Goal: Information Seeking & Learning: Check status

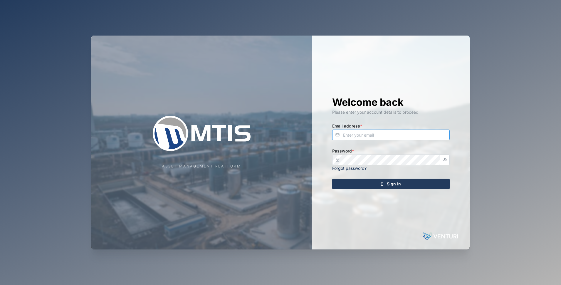
click at [359, 136] on input "Email address *" at bounding box center [390, 135] width 117 height 11
type input "[EMAIL_ADDRESS][DOMAIN_NAME]"
click at [0, 285] on com-1password-button at bounding box center [0, 285] width 0 height 0
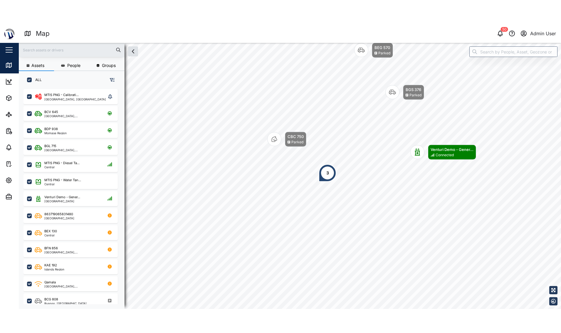
scroll to position [213, 92]
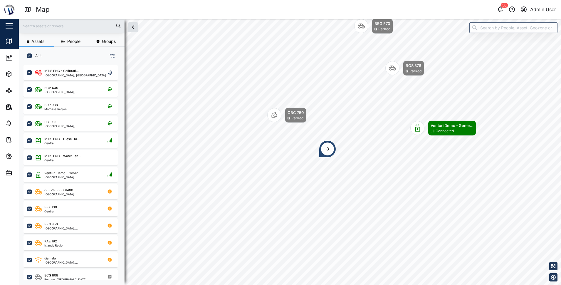
click at [62, 31] on div at bounding box center [72, 26] width 106 height 14
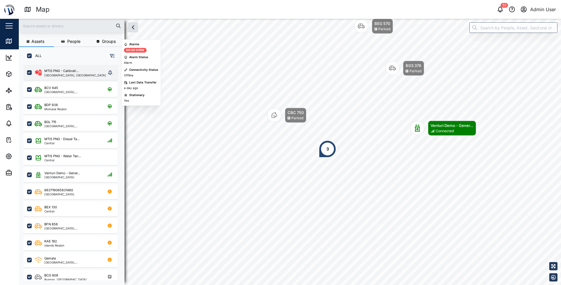
click at [62, 74] on div "National Capital District, Southern Region" at bounding box center [75, 75] width 62 height 3
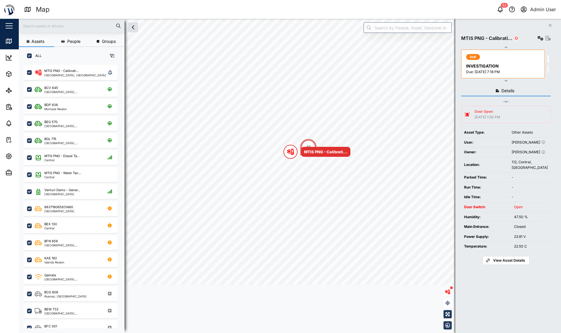
scroll to position [261, 92]
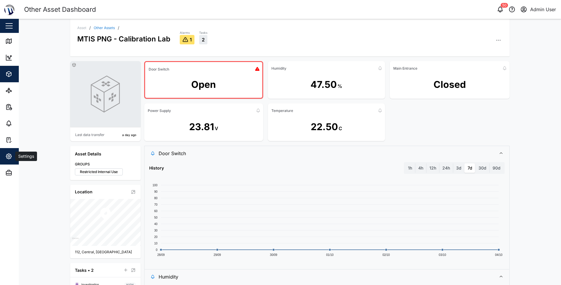
click at [11, 157] on icon "button" at bounding box center [8, 156] width 7 height 7
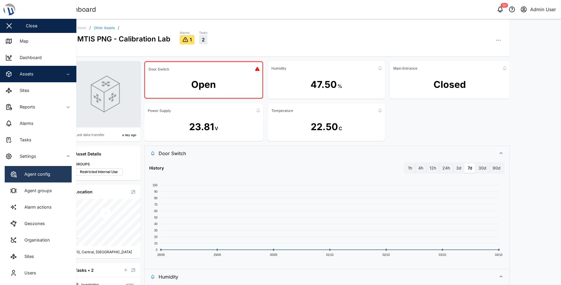
click at [23, 168] on link "Agent config" at bounding box center [38, 174] width 67 height 16
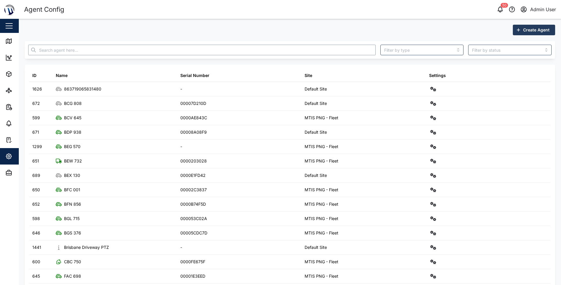
click at [64, 50] on input "text" at bounding box center [201, 50] width 347 height 11
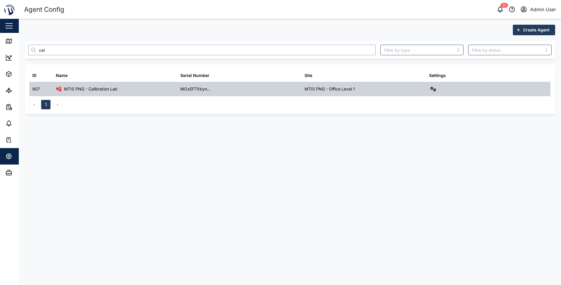
type input "cal"
click at [434, 88] on icon "button" at bounding box center [433, 89] width 6 height 5
click at [414, 137] on div "Field gateway config" at bounding box center [412, 140] width 40 height 6
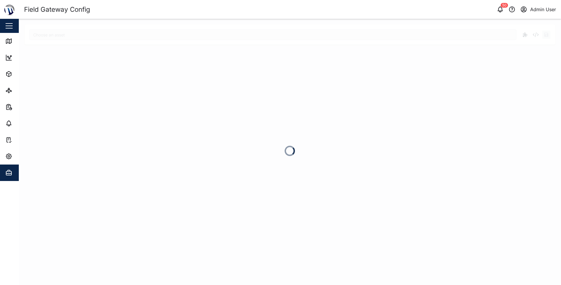
type input "MTIS PNG - Calibration Lab"
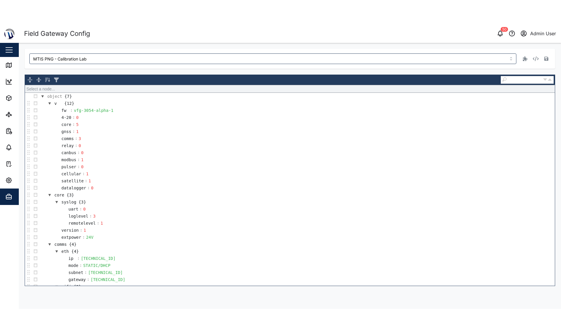
scroll to position [147, 0]
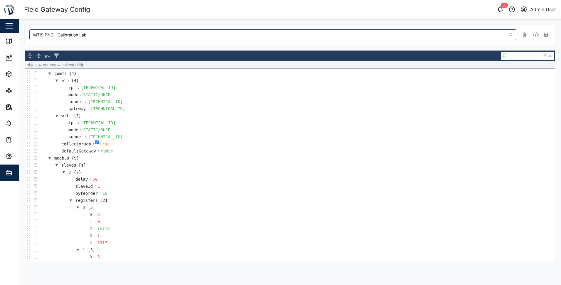
click at [95, 142] on input "checkbox" at bounding box center [97, 142] width 4 height 4
checkbox input "false"
click at [547, 37] on icon "button" at bounding box center [546, 35] width 4 height 4
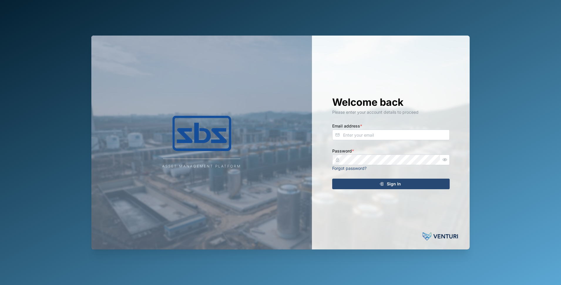
click at [360, 142] on div "Welcome back Please enter your account details to proceed Email address * Passw…" at bounding box center [390, 143] width 141 height 214
click at [366, 134] on input "Email address *" at bounding box center [390, 135] width 117 height 11
type input "[PERSON_NAME][EMAIL_ADDRESS][DOMAIN_NAME]"
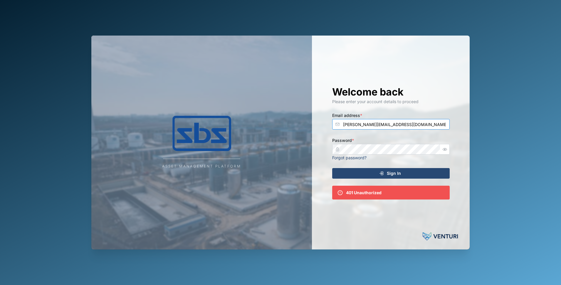
click at [398, 127] on input "[PERSON_NAME][EMAIL_ADDRESS][DOMAIN_NAME]" at bounding box center [390, 124] width 117 height 11
drag, startPoint x: 401, startPoint y: 125, endPoint x: 273, endPoint y: 114, distance: 129.1
click at [273, 114] on div "Asset Management Platform Welcome back Please enter your account details to pro…" at bounding box center [280, 143] width 378 height 214
type input "[EMAIL_ADDRESS][DOMAIN_NAME]"
click at [290, 154] on div "Asset Management Platform Welcome back Please enter your account details to pro…" at bounding box center [280, 143] width 378 height 214
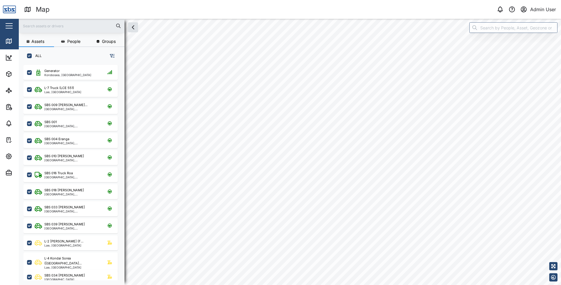
scroll to position [213, 92]
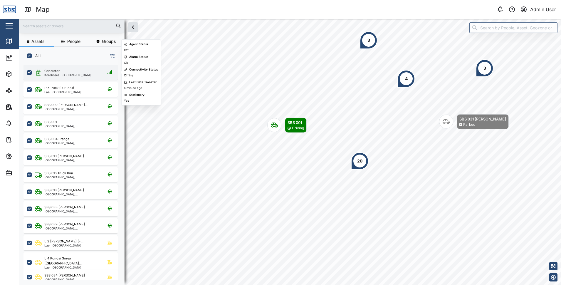
click at [56, 74] on div "Korobosea, [GEOGRAPHIC_DATA]" at bounding box center [67, 74] width 47 height 3
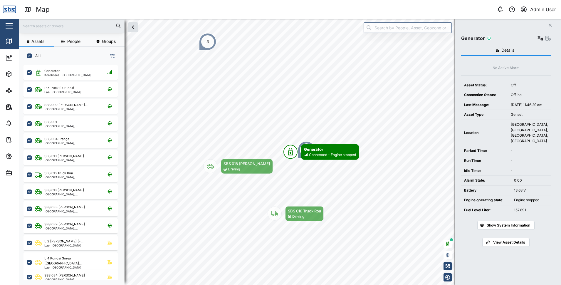
click at [508, 253] on div "Details No Active Alarm Asset Status: Off Connection Status: Offline Last Messa…" at bounding box center [506, 157] width 90 height 231
click at [508, 246] on span "View Asset Details" at bounding box center [509, 242] width 32 height 8
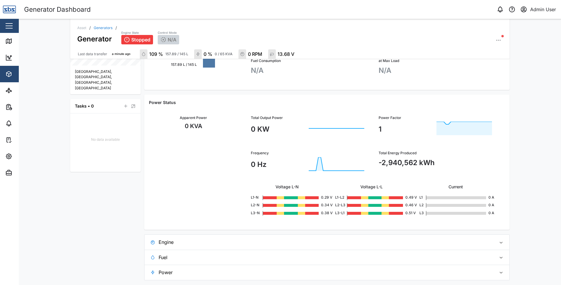
scroll to position [146, 0]
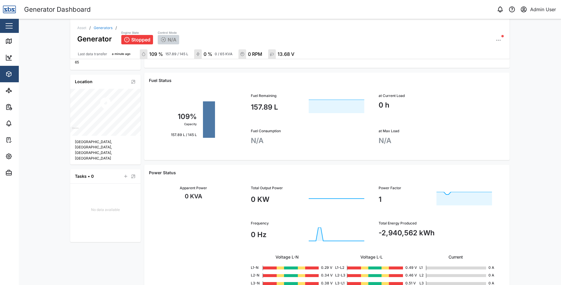
drag, startPoint x: 558, startPoint y: 236, endPoint x: 533, endPoint y: 128, distance: 111.2
click at [532, 129] on div "Asset / Generators / Generator Engine State Stopped Control Mode N/A Last data …" at bounding box center [290, 152] width 542 height 266
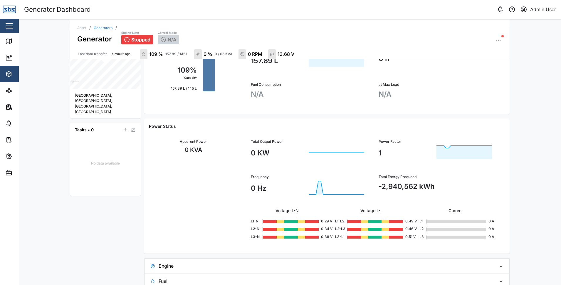
scroll to position [216, 0]
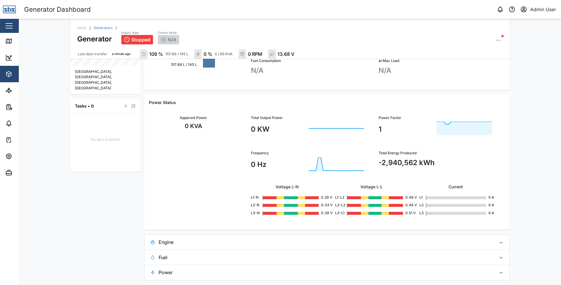
click at [180, 257] on span "Fuel" at bounding box center [325, 257] width 333 height 15
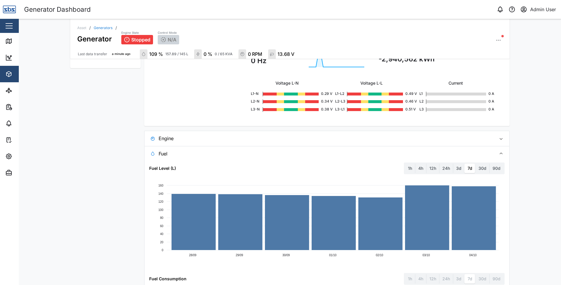
scroll to position [363, 0]
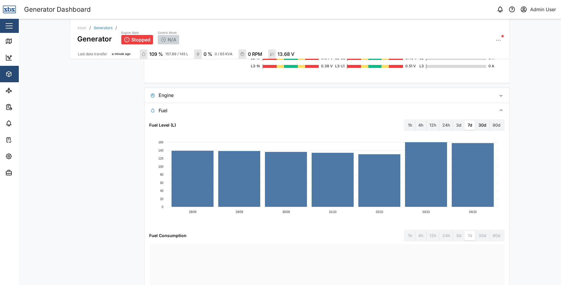
click at [480, 125] on label "30d" at bounding box center [482, 124] width 14 height 9
click at [475, 120] on days "30d" at bounding box center [475, 120] width 0 height 0
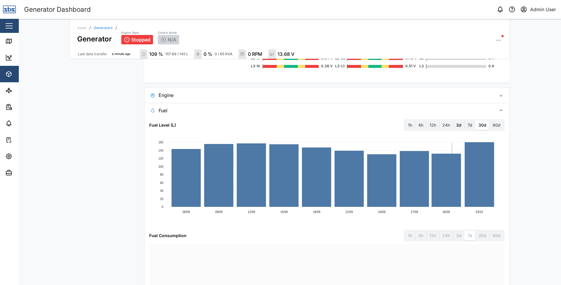
click at [458, 127] on label "3d" at bounding box center [458, 124] width 11 height 9
click at [453, 120] on days "3d" at bounding box center [453, 120] width 0 height 0
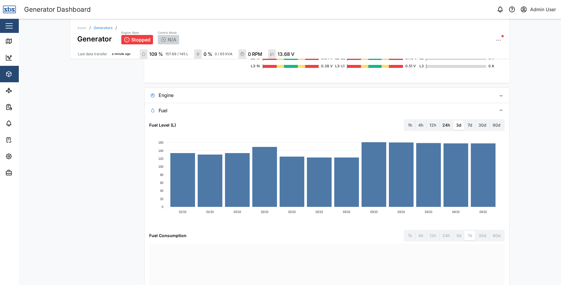
click at [444, 127] on label "24h" at bounding box center [446, 124] width 14 height 9
click at [439, 120] on hours "24h" at bounding box center [439, 120] width 0 height 0
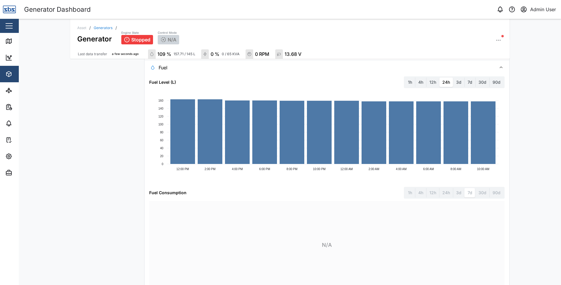
scroll to position [434, 0]
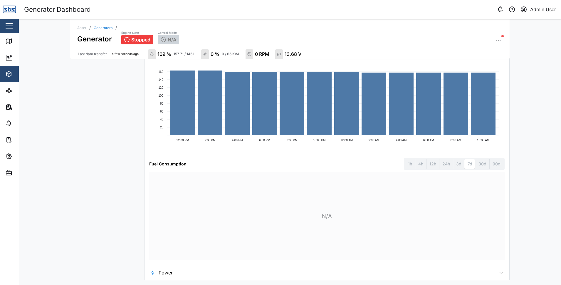
click at [185, 272] on span "Power" at bounding box center [325, 272] width 333 height 15
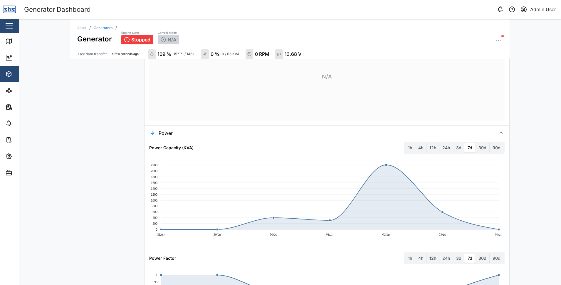
scroll to position [640, 0]
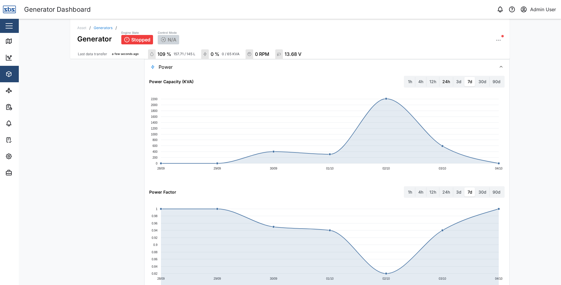
click at [445, 82] on label "24h" at bounding box center [446, 81] width 14 height 9
click at [439, 77] on hours "24h" at bounding box center [439, 77] width 0 height 0
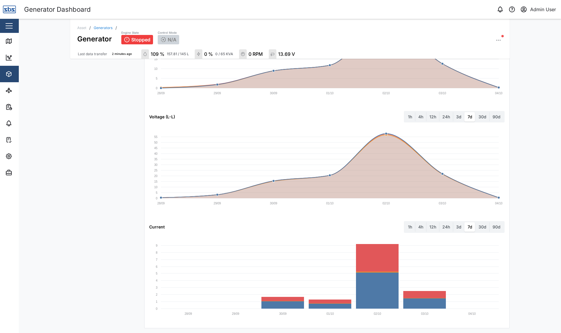
scroll to position [1046, 0]
